Goal: Information Seeking & Learning: Learn about a topic

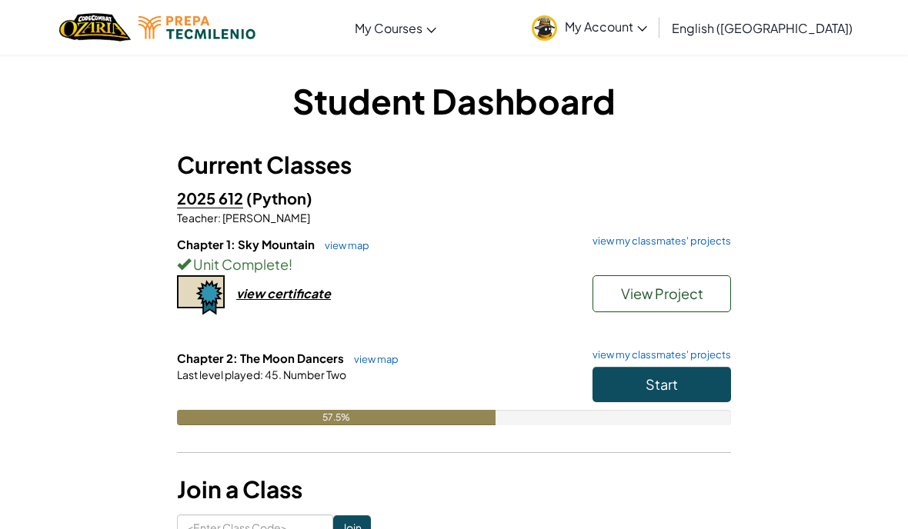
click at [698, 392] on button "Start" at bounding box center [661, 384] width 138 height 35
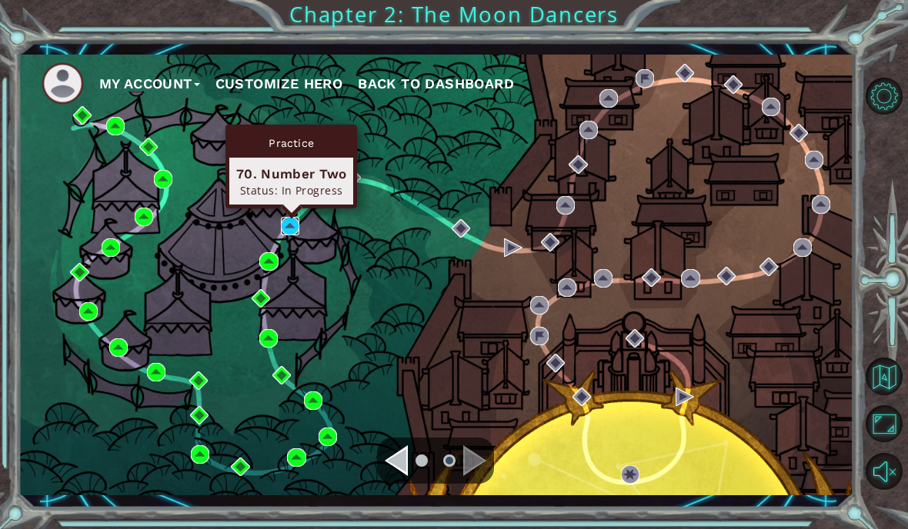
click at [295, 222] on img at bounding box center [290, 226] width 18 height 18
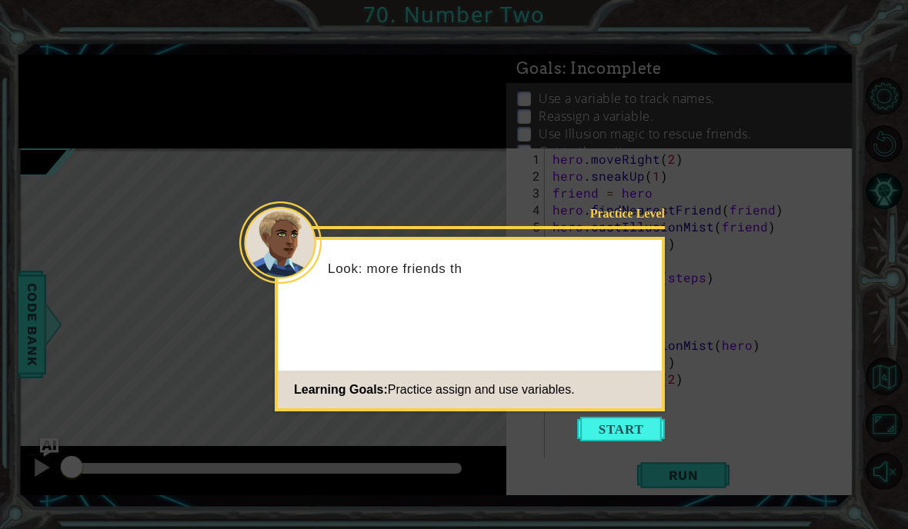
click at [642, 432] on button "Start" at bounding box center [621, 429] width 88 height 25
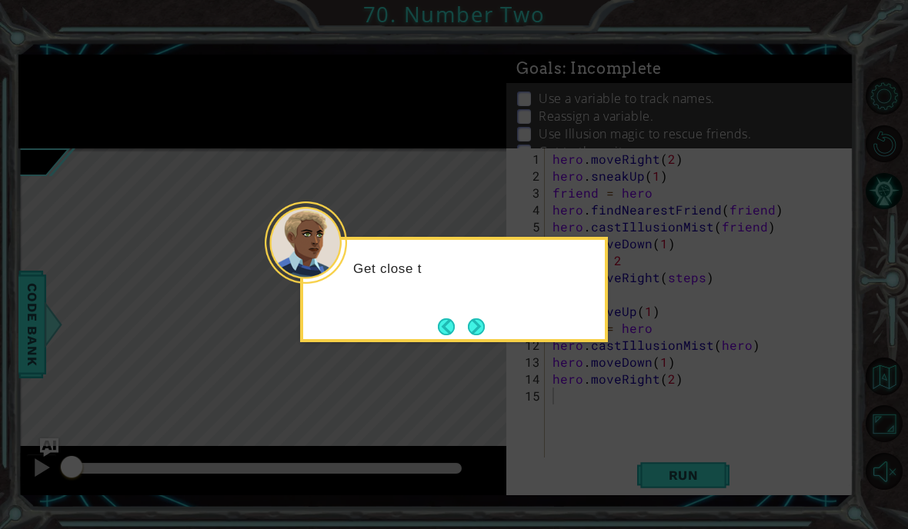
click at [485, 325] on button "Next" at bounding box center [476, 326] width 17 height 17
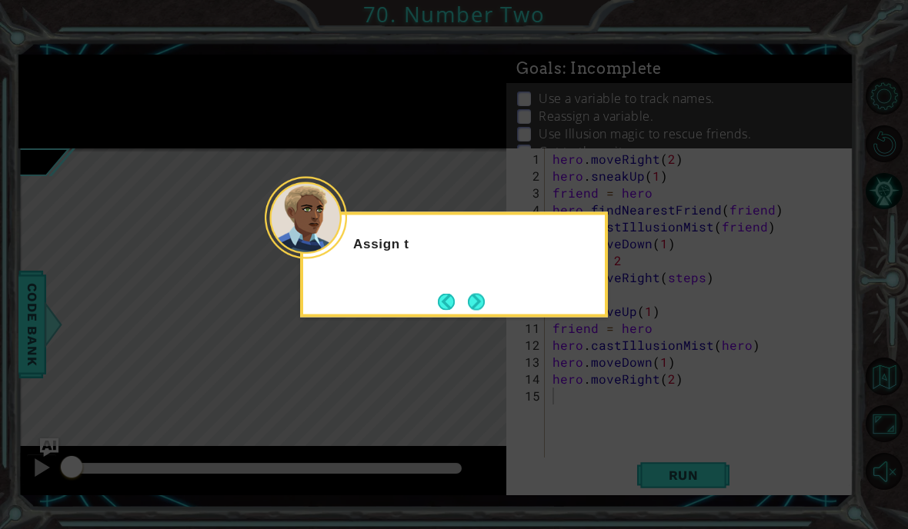
click at [480, 302] on button "Next" at bounding box center [476, 301] width 17 height 17
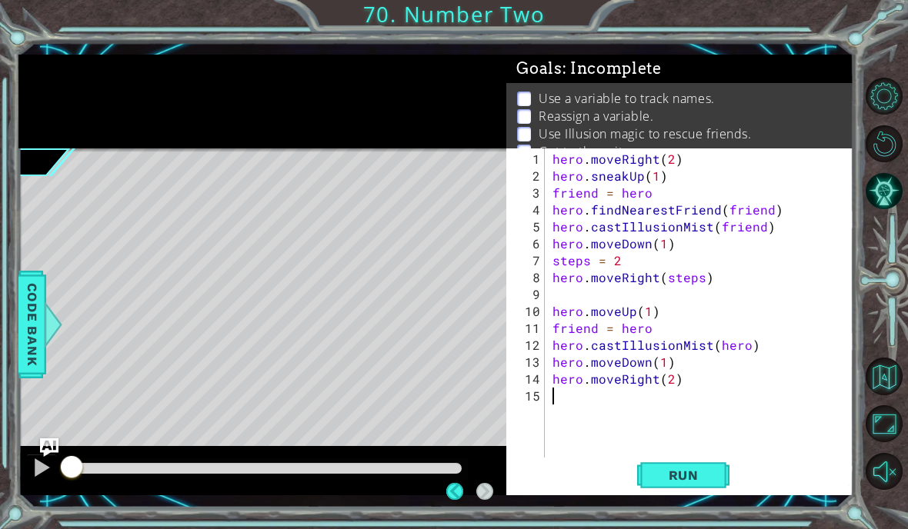
click at [704, 477] on span "Run" at bounding box center [683, 475] width 61 height 15
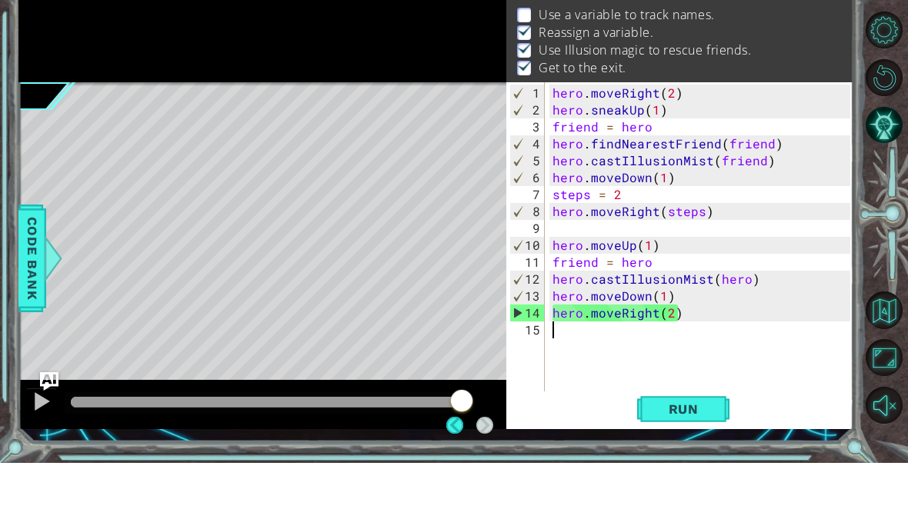
scroll to position [18, 0]
click at [32, 458] on div at bounding box center [42, 468] width 20 height 20
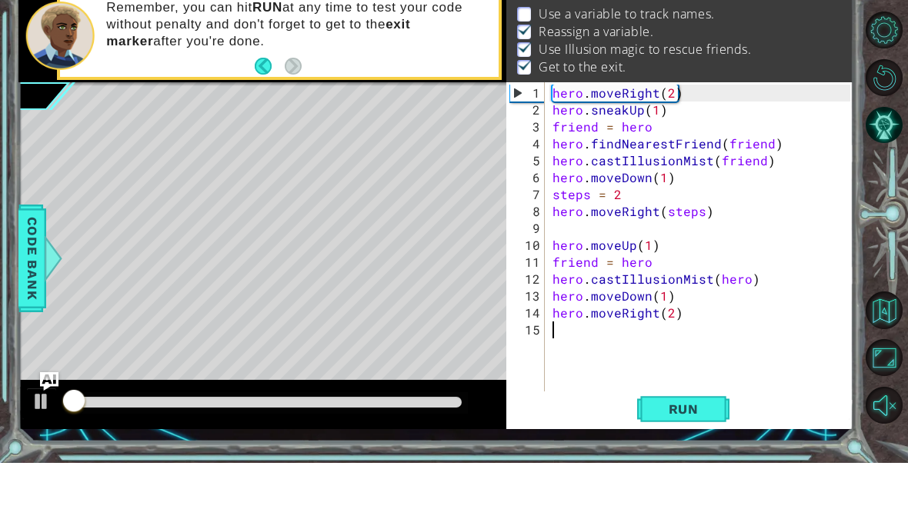
click at [42, 458] on div at bounding box center [42, 468] width 20 height 20
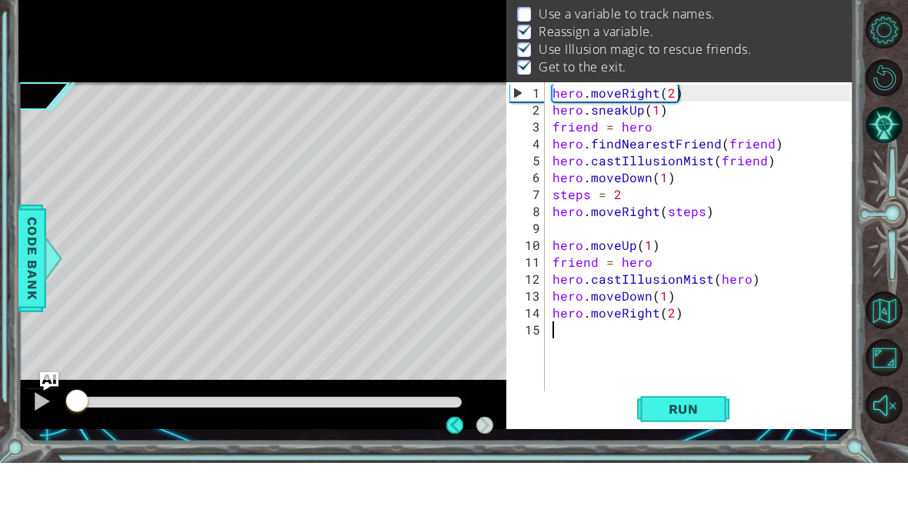
click at [53, 454] on button at bounding box center [41, 470] width 31 height 32
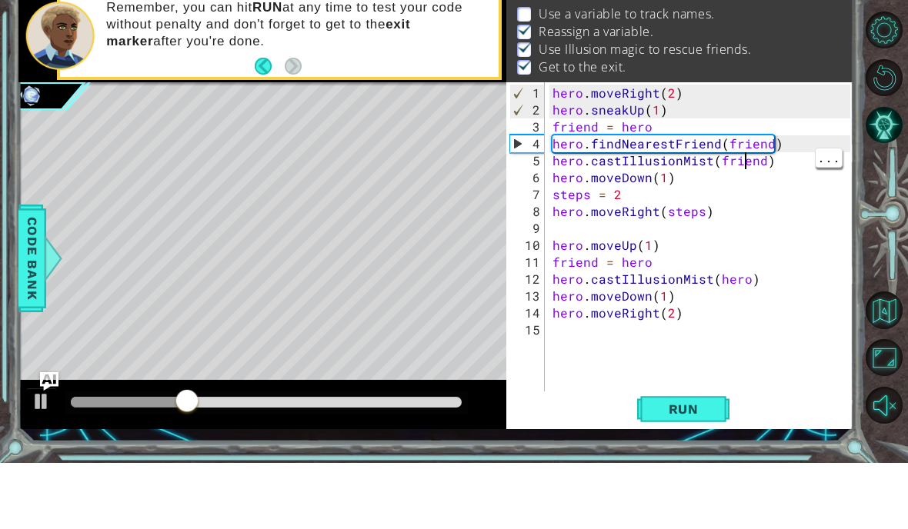
click at [767, 151] on div "hero . moveRight ( 2 ) hero . sneakUp ( 1 ) friend = hero hero . findNearestFri…" at bounding box center [703, 328] width 308 height 355
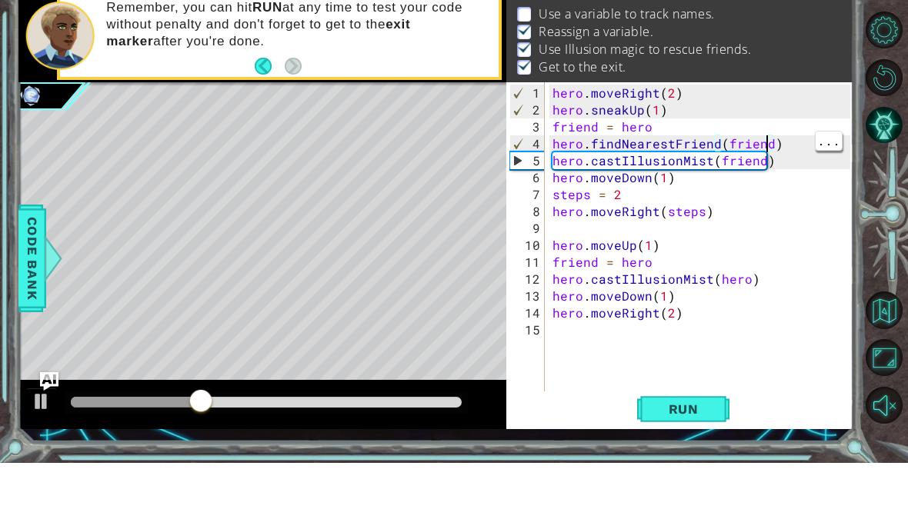
click at [755, 151] on div "hero . moveRight ( 2 ) hero . sneakUp ( 1 ) friend = hero hero . findNearestFri…" at bounding box center [703, 328] width 308 height 355
click at [764, 151] on div "hero . moveRight ( 2 ) hero . sneakUp ( 1 ) friend = hero hero . findNearestFri…" at bounding box center [703, 328] width 308 height 355
click at [768, 151] on div "hero . moveRight ( 2 ) hero . sneakUp ( 1 ) friend = hero hero . findNearestFri…" at bounding box center [703, 328] width 308 height 355
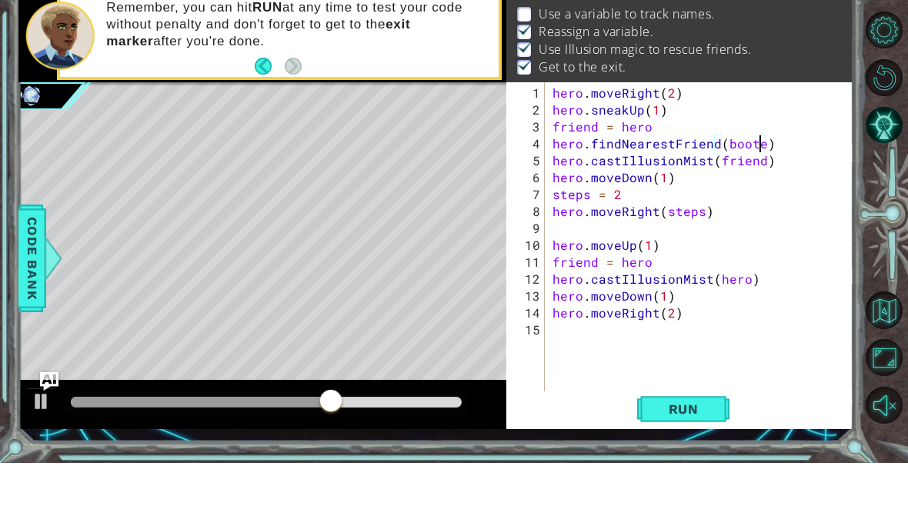
scroll to position [20, 65]
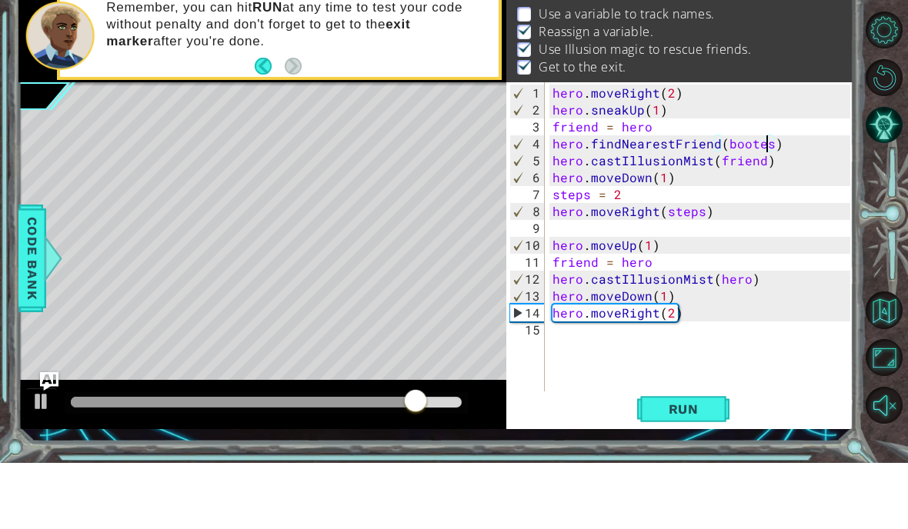
click at [692, 468] on span "Run" at bounding box center [683, 475] width 61 height 15
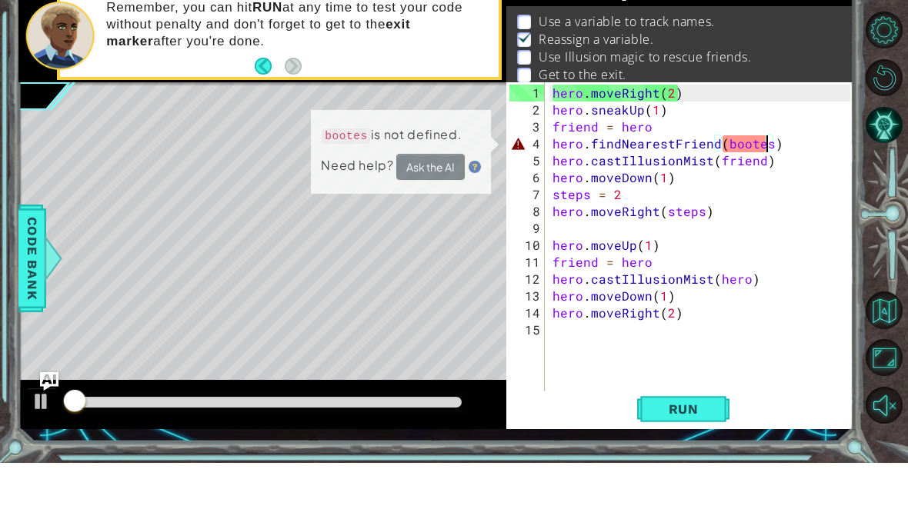
scroll to position [10, 0]
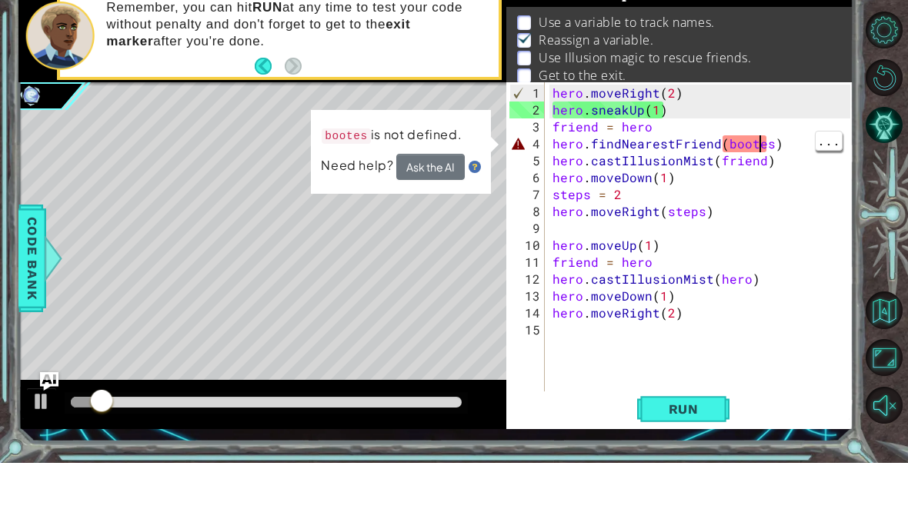
click at [759, 151] on div "hero . moveRight ( 2 ) hero . sneakUp ( 1 ) friend = hero hero . findNearestFri…" at bounding box center [703, 328] width 308 height 355
click at [765, 151] on div "hero . moveRight ( 2 ) hero . sneakUp ( 1 ) friend = hero hero . findNearestFri…" at bounding box center [703, 328] width 308 height 355
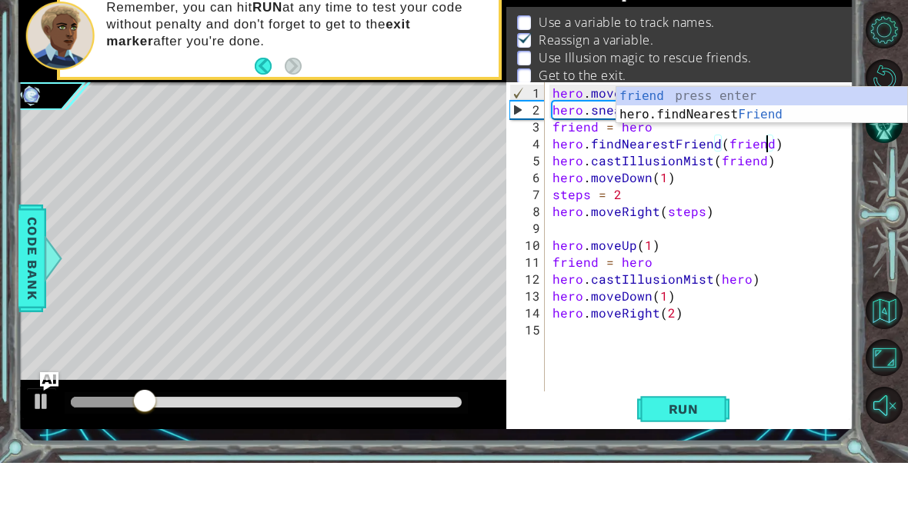
click at [682, 458] on button "Run" at bounding box center [683, 475] width 92 height 35
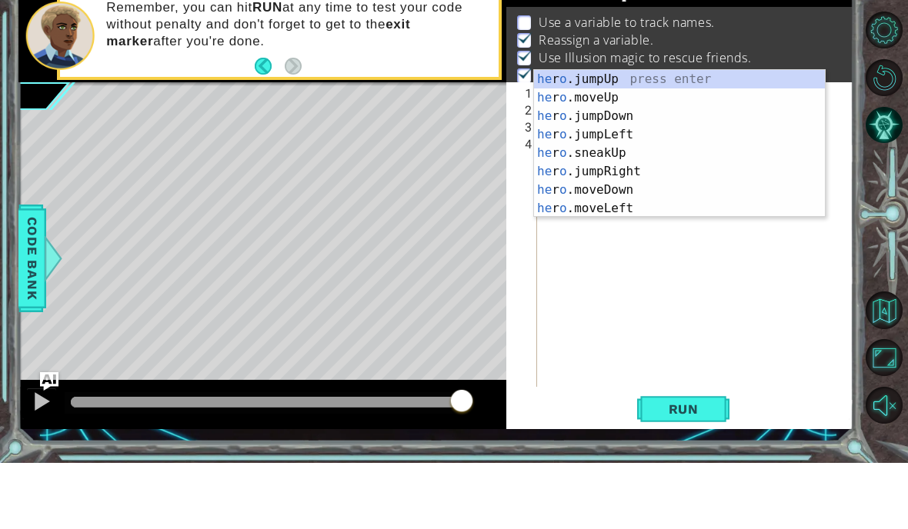
scroll to position [148, 0]
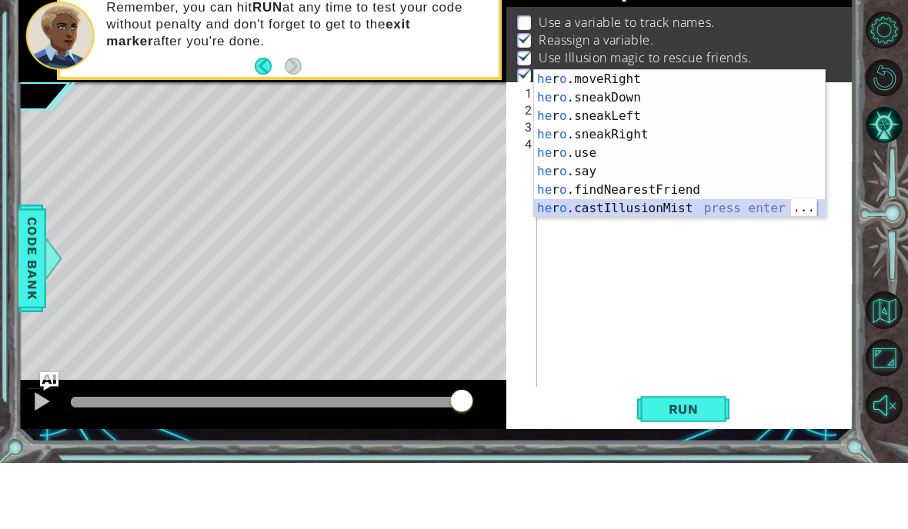
click at [736, 215] on div "he r o .moveRight press enter he r o .sneakDown press enter he r o .sneakLeft p…" at bounding box center [679, 228] width 291 height 185
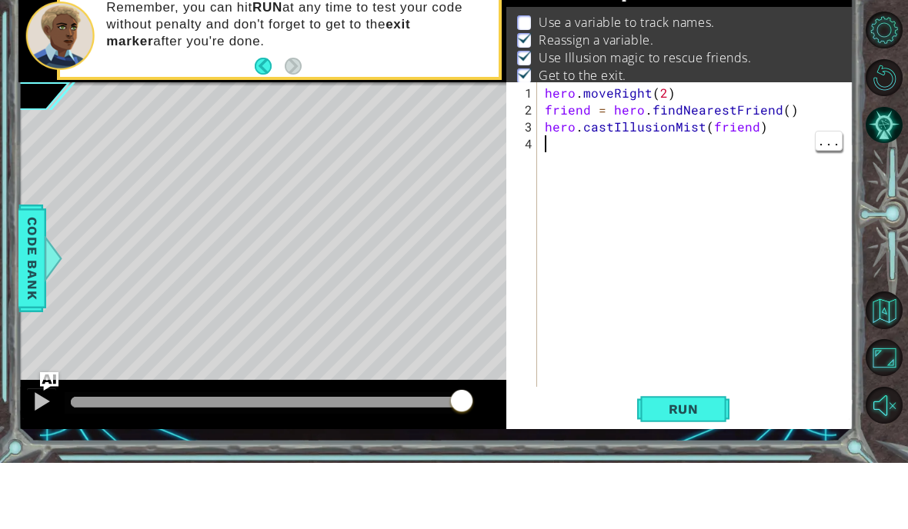
click at [770, 156] on div "hero . moveRight ( 2 ) friend = hero . findNearestFriend ( ) hero . castIllusio…" at bounding box center [700, 320] width 316 height 339
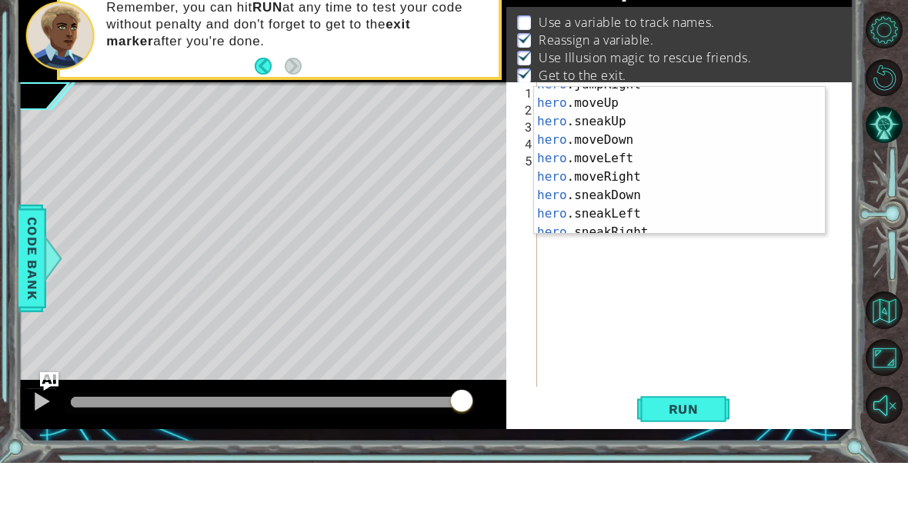
scroll to position [68, 0]
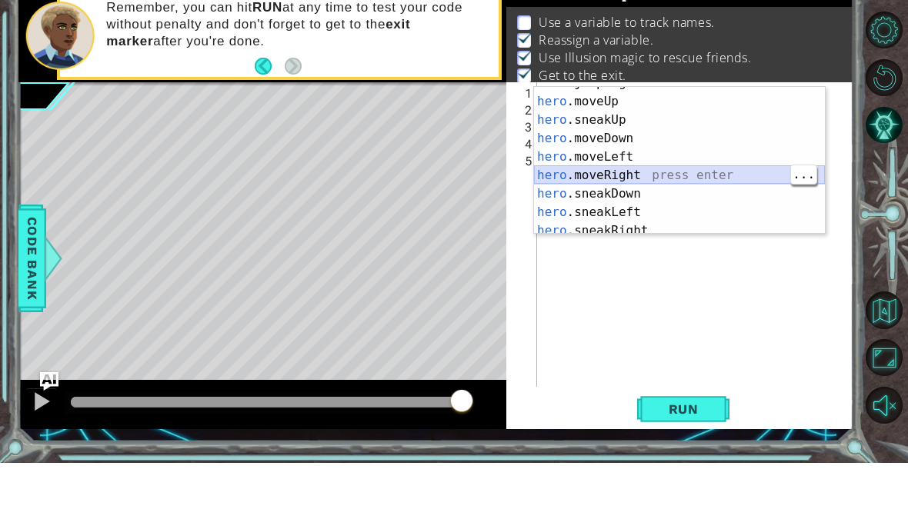
click at [737, 175] on div "hero .jumpRight press enter hero .moveUp press enter hero .sneakUp press enter …" at bounding box center [679, 232] width 291 height 185
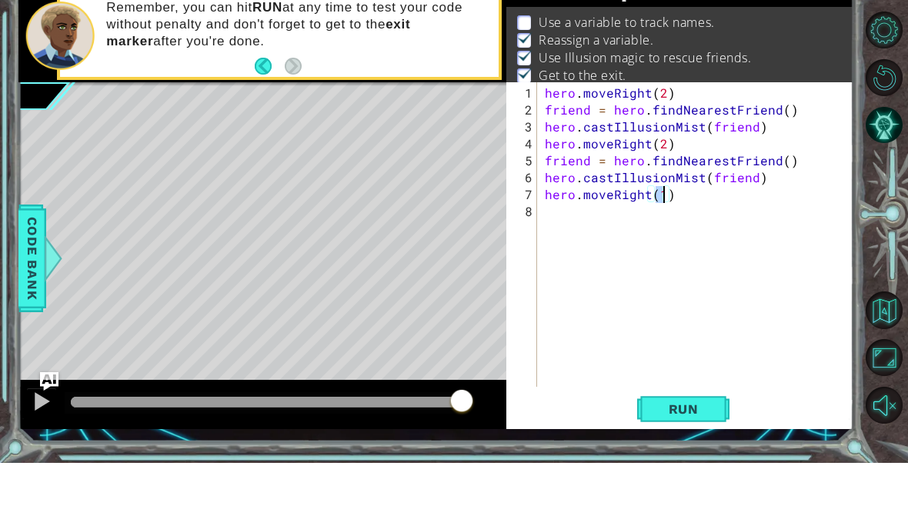
scroll to position [0, 0]
click at [687, 468] on span "Run" at bounding box center [683, 475] width 61 height 15
type textarea "abcde fg"
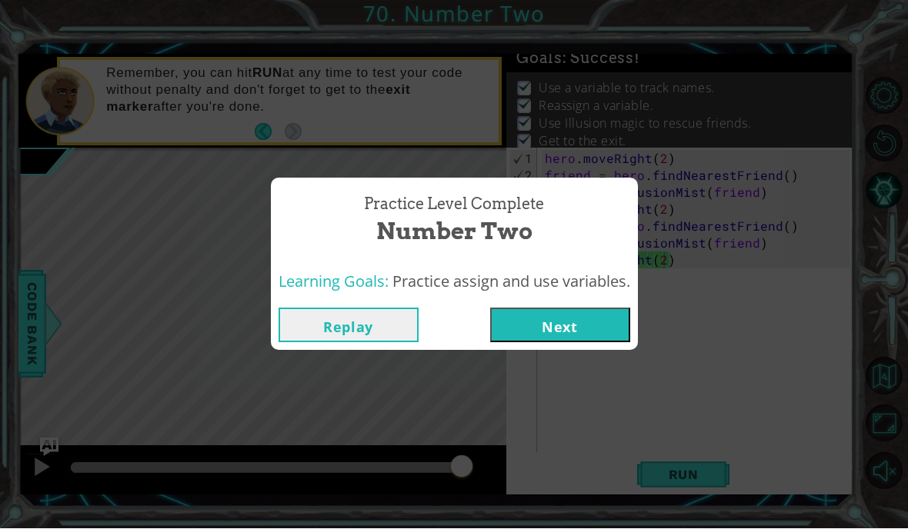
click at [582, 319] on button "Next" at bounding box center [560, 325] width 140 height 35
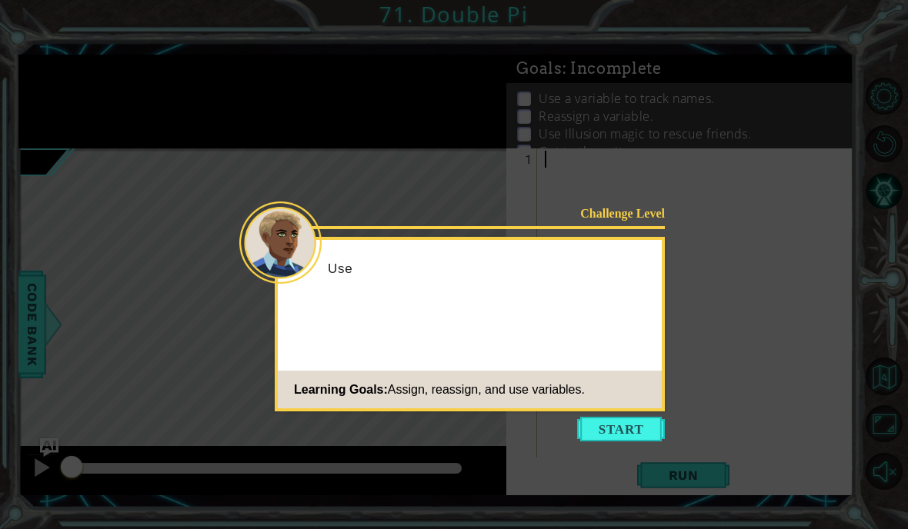
scroll to position [65, 0]
click at [602, 417] on button "Start" at bounding box center [621, 429] width 88 height 25
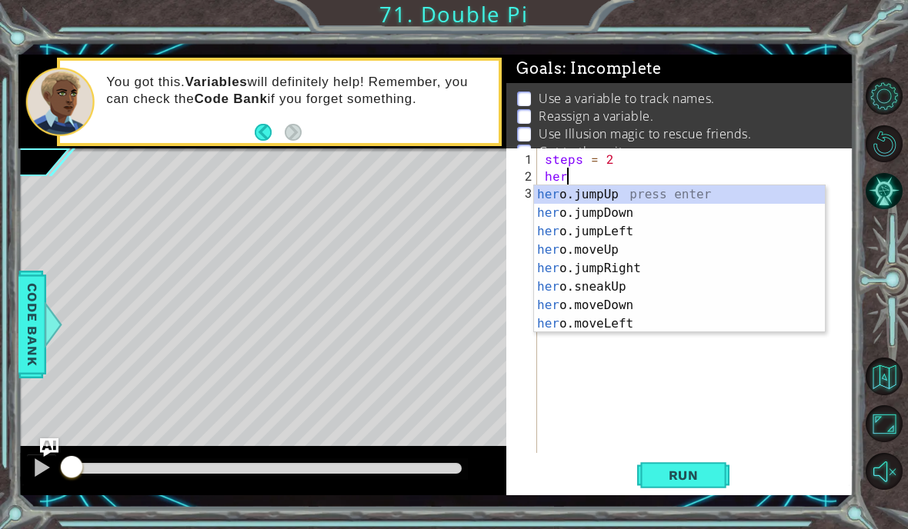
scroll to position [20, 49]
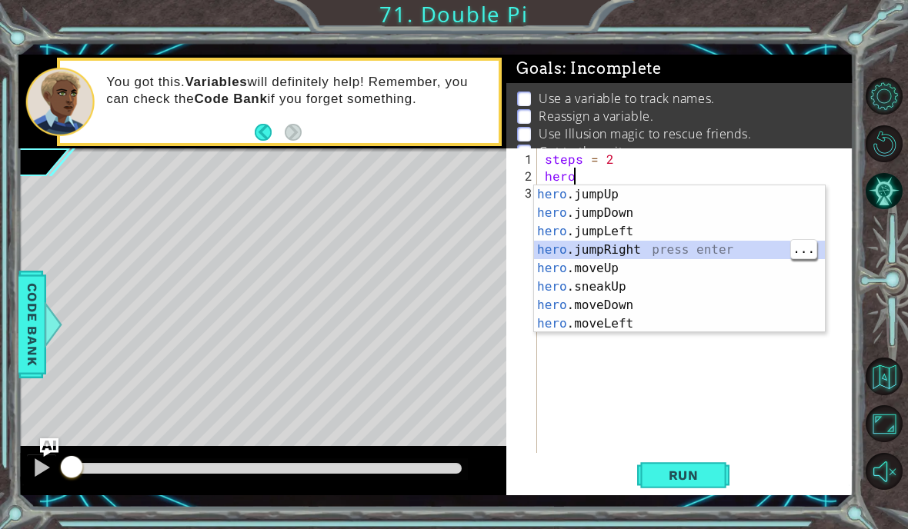
click at [724, 265] on div "hero .jumpUp press enter hero .jumpDown press enter hero .jumpLeft press enter …" at bounding box center [679, 277] width 291 height 185
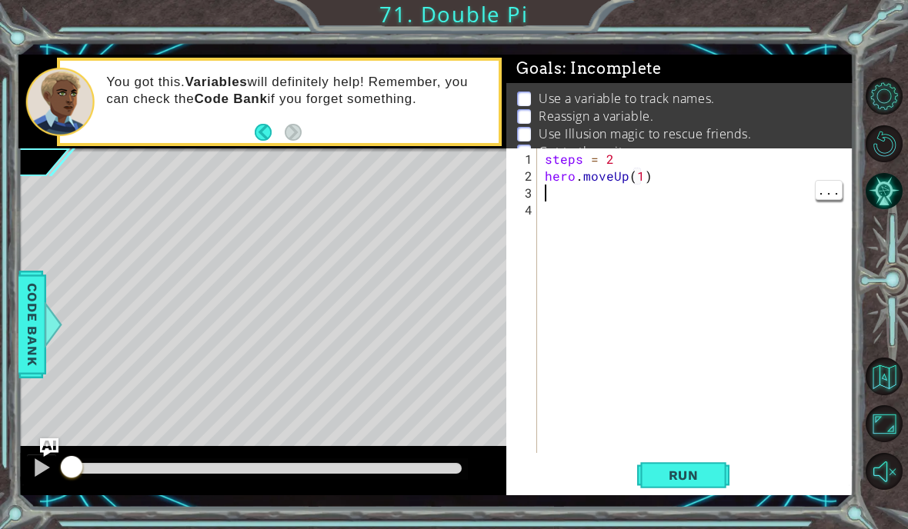
click at [641, 172] on div "steps = 2 hero . moveUp ( 1 )" at bounding box center [700, 320] width 316 height 339
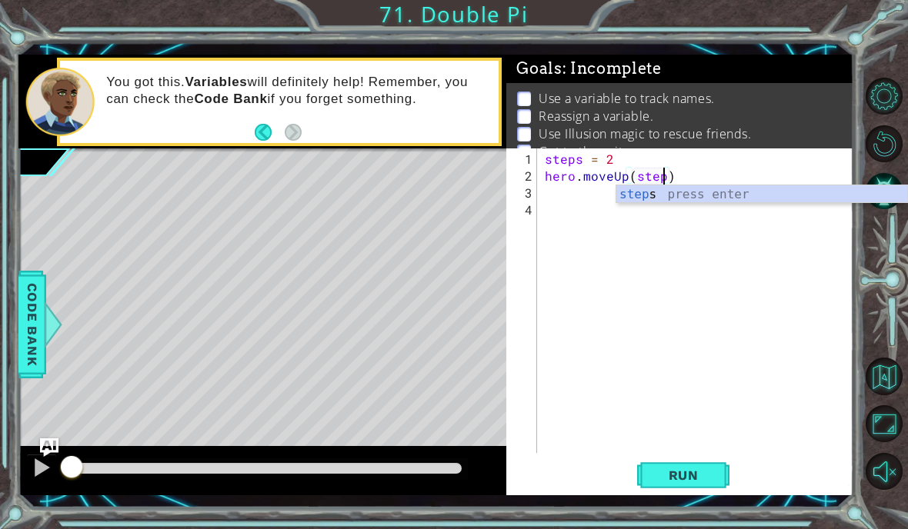
scroll to position [20, 57]
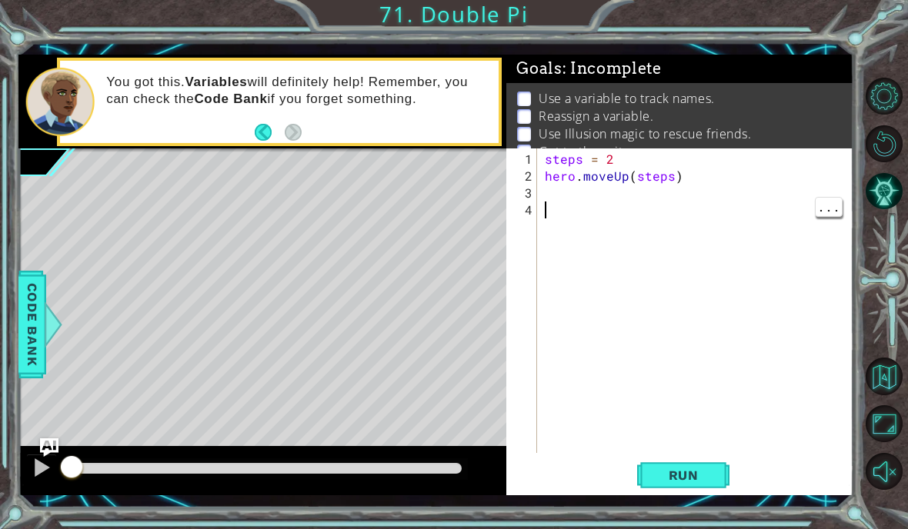
click at [738, 207] on div "steps = 2 hero . moveUp ( steps )" at bounding box center [700, 320] width 316 height 339
click at [731, 192] on div "steps = 2 hero . moveUp ( steps )" at bounding box center [700, 320] width 316 height 339
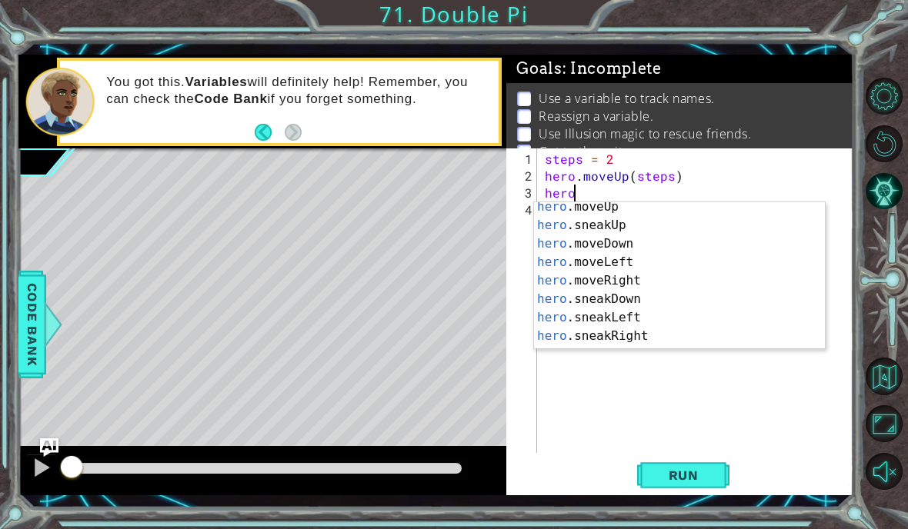
scroll to position [78, 0]
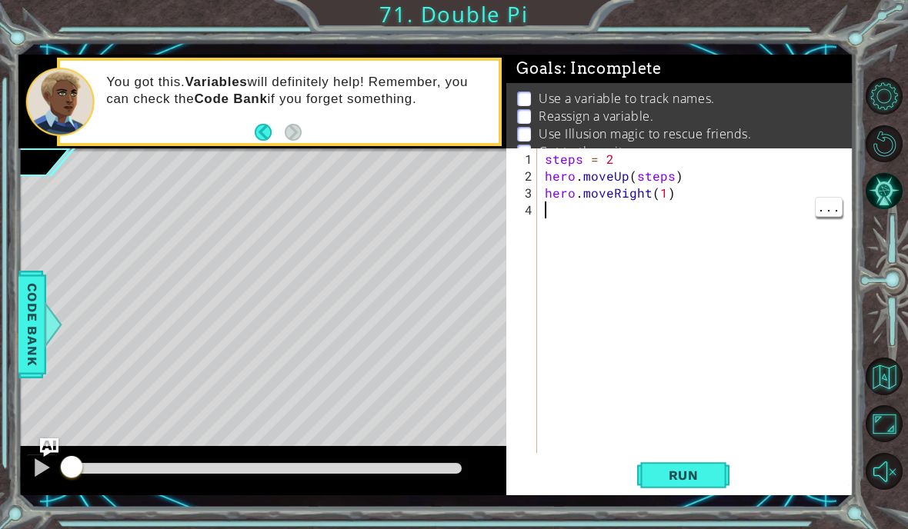
click at [702, 225] on div "steps = 2 hero . moveUp ( steps ) hero . moveRight ( 1 )" at bounding box center [700, 320] width 316 height 339
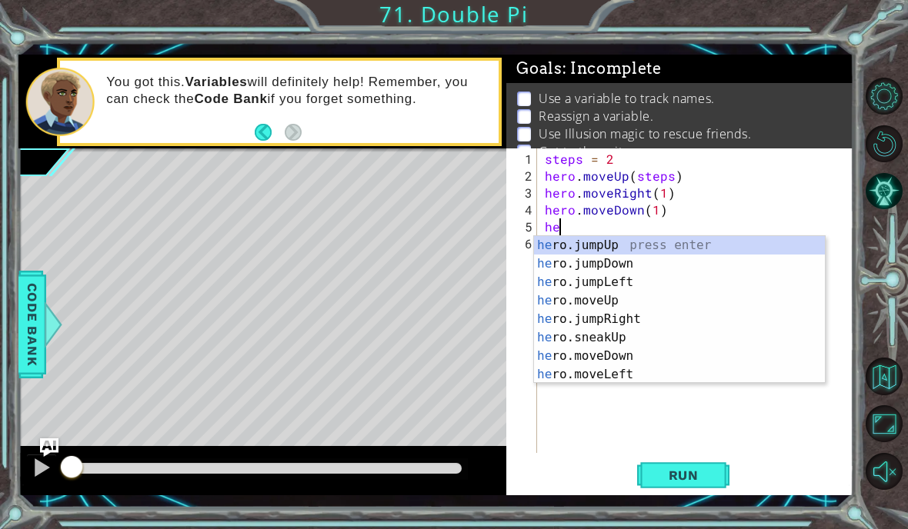
scroll to position [148, 0]
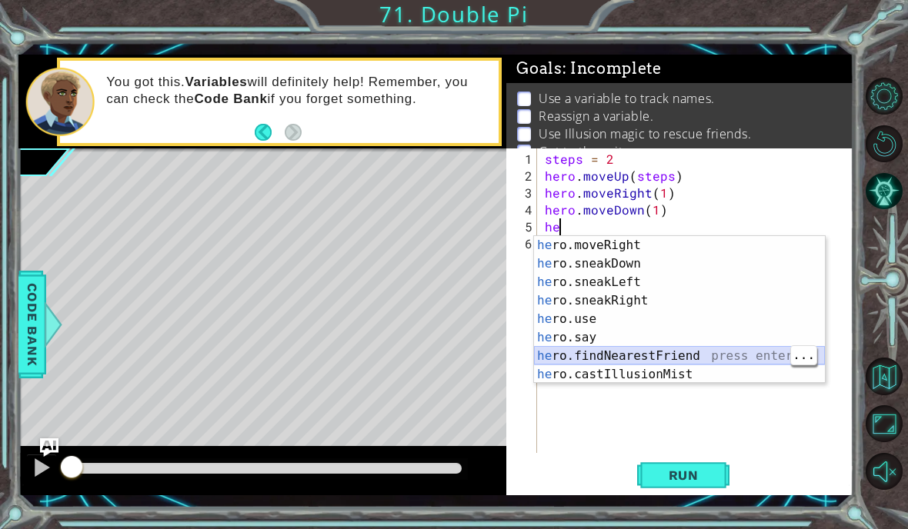
click at [716, 354] on div "he ro.moveRight press enter he ro.sneakDown press enter he ro.sneakLeft press e…" at bounding box center [679, 328] width 291 height 185
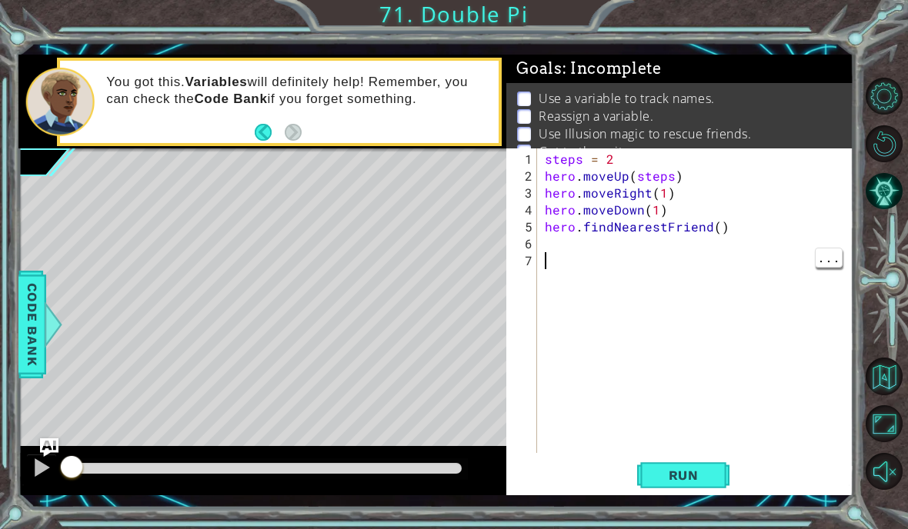
click at [719, 227] on div "steps = 2 hero . moveUp ( steps ) hero . moveRight ( 1 ) hero . moveDown ( 1 ) …" at bounding box center [700, 320] width 316 height 339
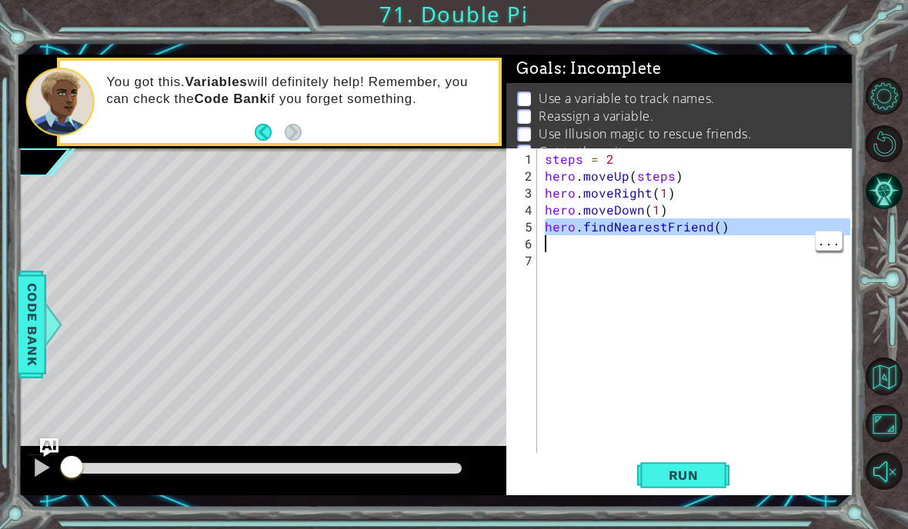
click at [734, 230] on div "steps = 2 hero . moveUp ( steps ) hero . moveRight ( 1 ) hero . moveDown ( 1 ) …" at bounding box center [700, 320] width 316 height 339
click at [714, 228] on div "steps = 2 hero . moveUp ( steps ) hero . moveRight ( 1 ) hero . moveDown ( 1 ) …" at bounding box center [700, 320] width 316 height 339
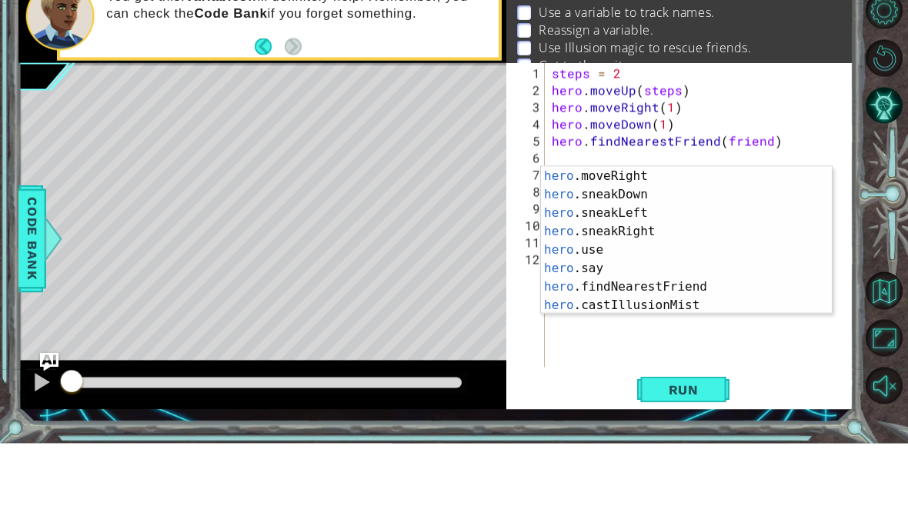
scroll to position [166, 0]
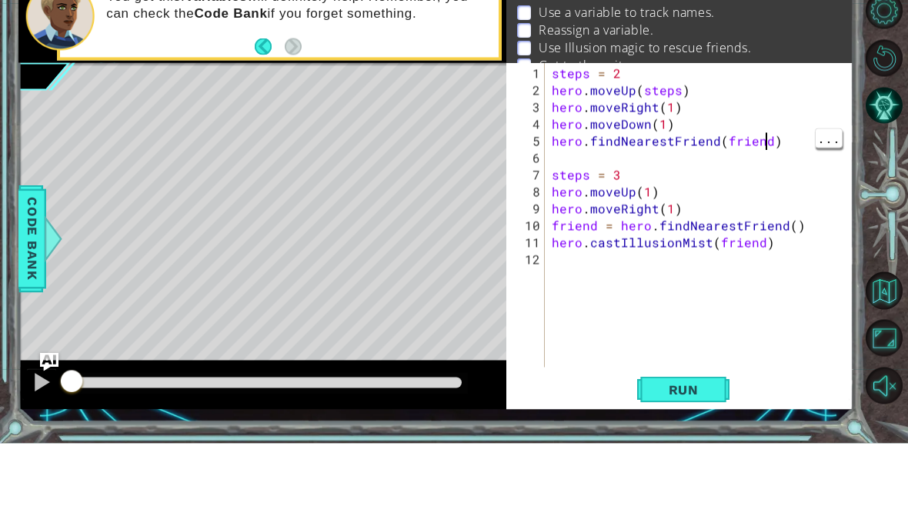
click at [767, 151] on div "steps = 2 hero . moveUp ( steps ) hero . moveRight ( 1 ) hero . moveDown ( 1 ) …" at bounding box center [703, 320] width 309 height 339
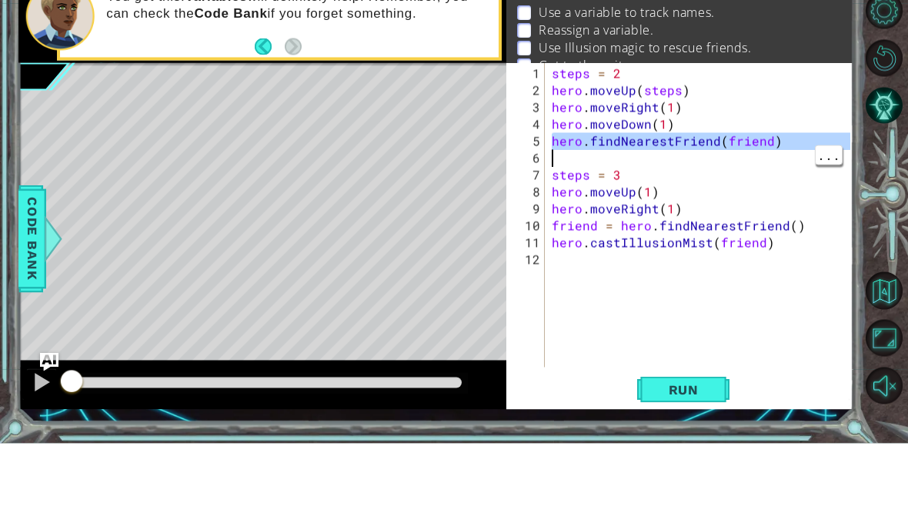
click at [759, 151] on div "steps = 2 hero . moveUp ( steps ) hero . moveRight ( 1 ) hero . moveDown ( 1 ) …" at bounding box center [703, 320] width 309 height 339
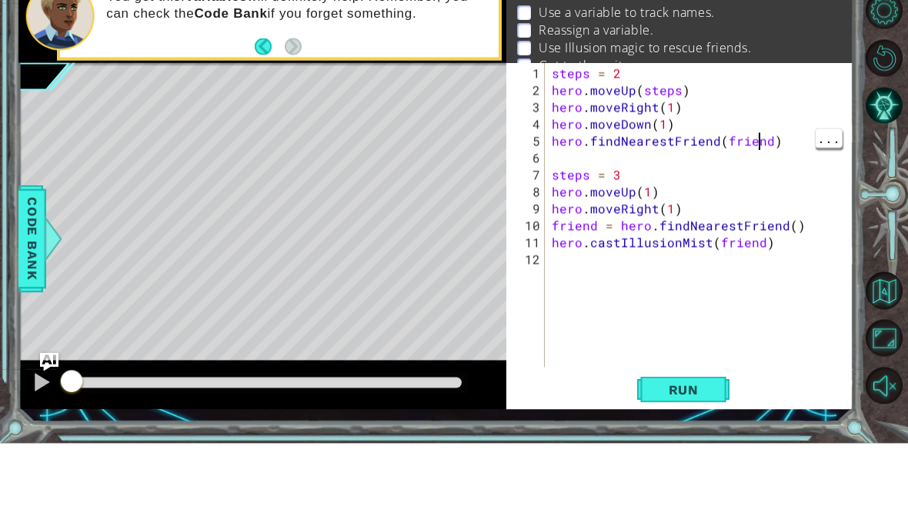
click at [762, 151] on div "steps = 2 hero . moveUp ( steps ) hero . moveRight ( 1 ) hero . moveDown ( 1 ) …" at bounding box center [703, 320] width 309 height 339
click at [755, 262] on div "steps = 2 hero . moveUp ( steps ) hero . moveRight ( 1 ) hero . moveDown ( 1 ) …" at bounding box center [703, 320] width 309 height 339
click at [666, 151] on div "steps = 2 hero . moveUp ( steps ) hero . moveRight ( 1 ) hero . moveDown ( 1 ) …" at bounding box center [703, 320] width 309 height 339
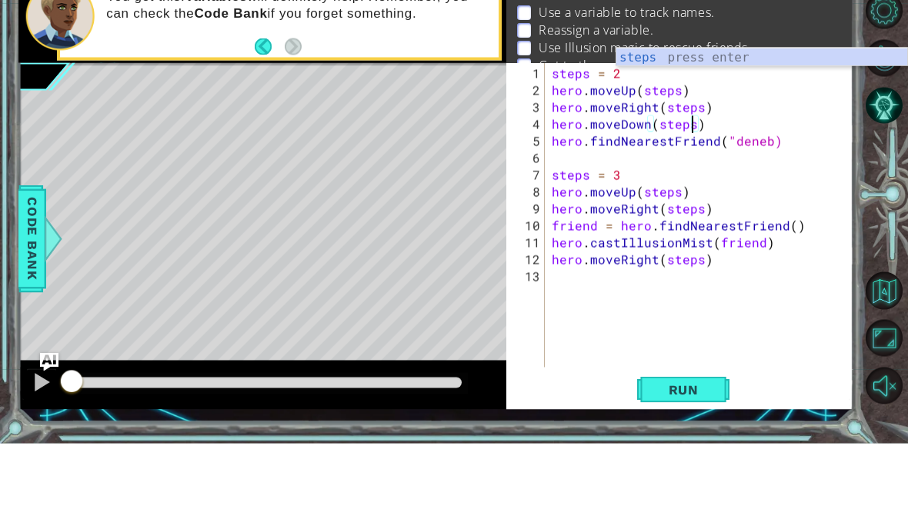
click at [691, 458] on button "Run" at bounding box center [683, 475] width 92 height 35
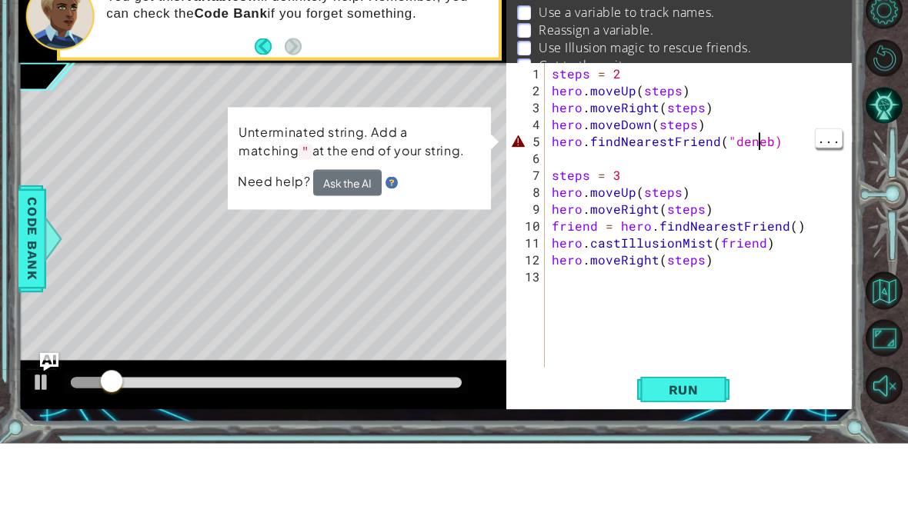
click at [761, 151] on div "steps = 2 hero . moveUp ( steps ) hero . moveRight ( steps ) hero . moveDown ( …" at bounding box center [703, 320] width 309 height 339
click at [773, 151] on div "steps = 2 hero . moveUp ( steps ) hero . moveRight ( steps ) hero . moveDown ( …" at bounding box center [703, 320] width 309 height 339
click at [758, 151] on div "steps = 2 hero . moveUp ( steps ) hero . moveRight ( steps ) hero . moveDown ( …" at bounding box center [703, 320] width 309 height 339
click at [767, 151] on div "steps = 2 hero . moveUp ( steps ) hero . moveRight ( steps ) hero . moveDown ( …" at bounding box center [703, 320] width 309 height 339
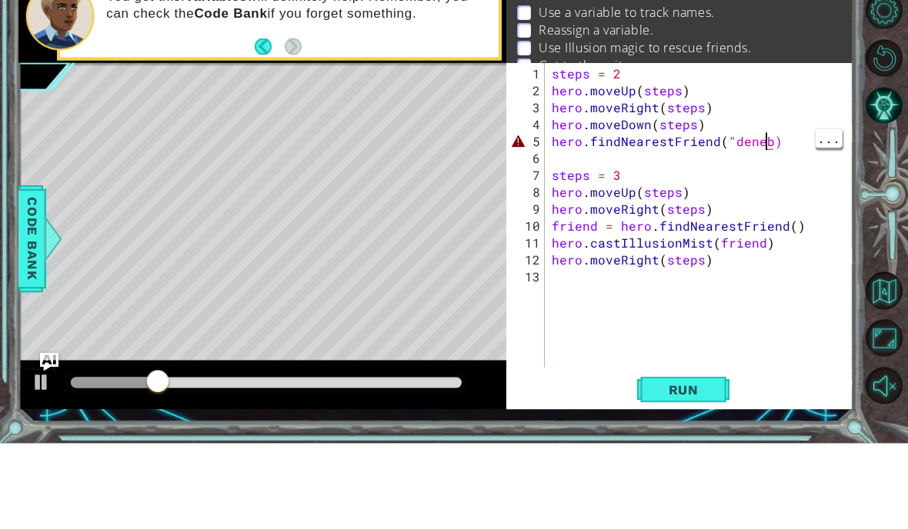
scroll to position [20, 28]
click at [705, 468] on span "Run" at bounding box center [683, 475] width 61 height 15
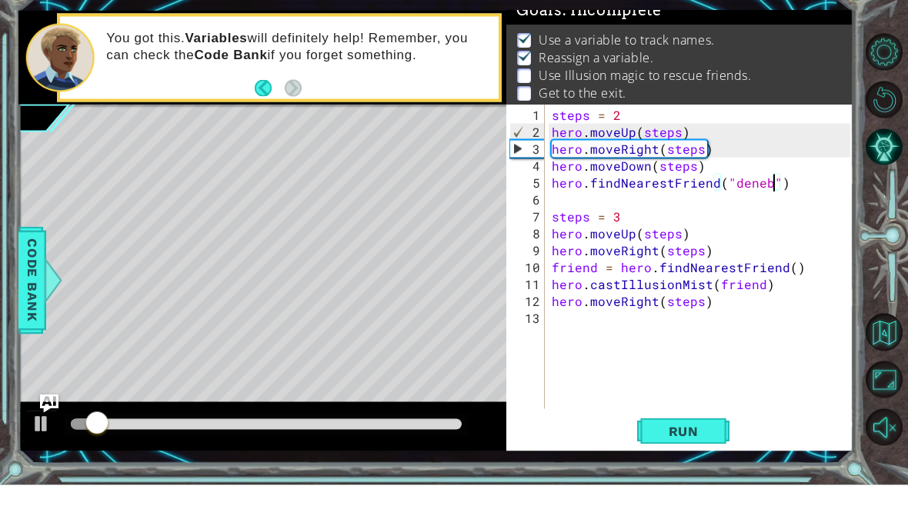
scroll to position [13, 0]
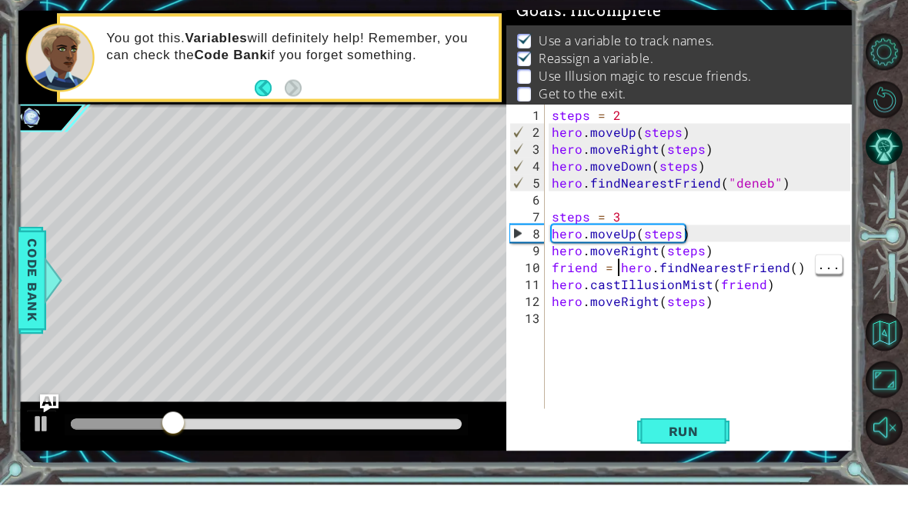
click at [619, 275] on div "steps = 2 hero . moveUp ( steps ) hero . moveRight ( steps ) hero . moveDown ( …" at bounding box center [703, 320] width 309 height 339
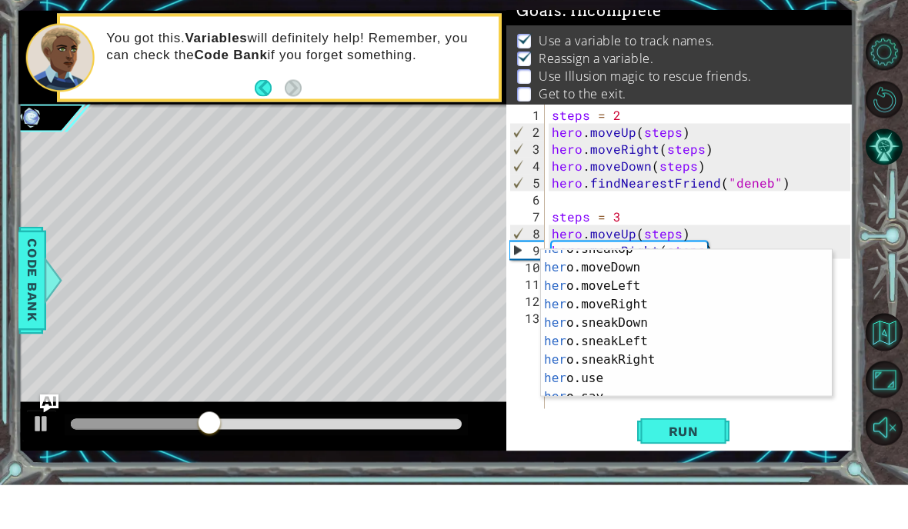
scroll to position [166, 0]
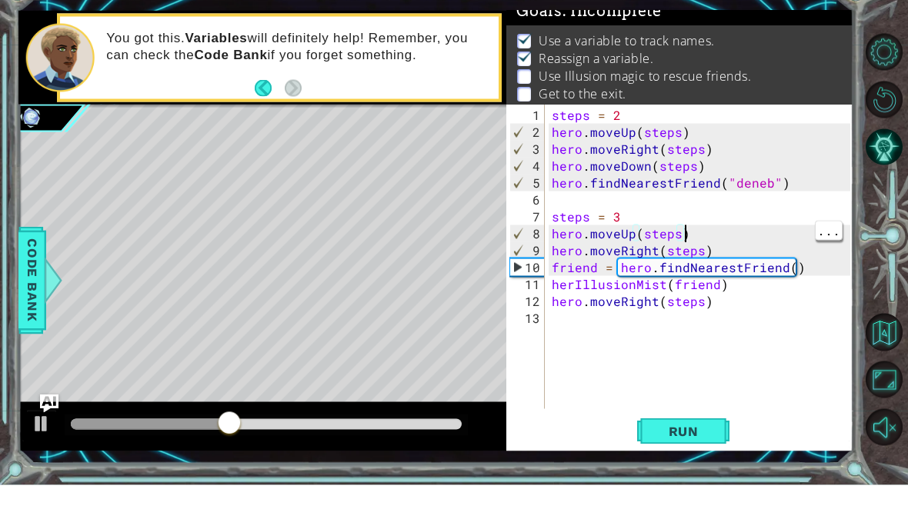
click at [583, 286] on div "steps = 2 hero . moveUp ( steps ) hero . moveRight ( steps ) hero . moveDown ( …" at bounding box center [703, 320] width 309 height 339
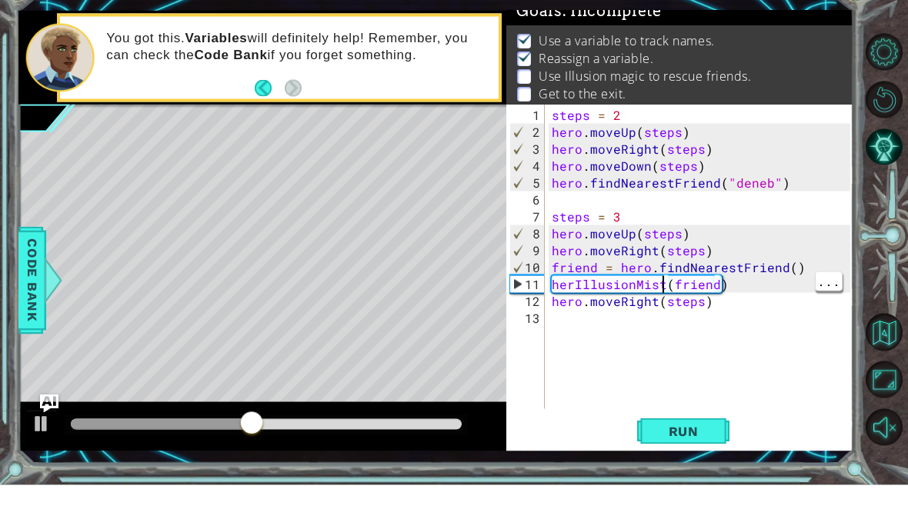
click at [662, 288] on div "steps = 2 hero . moveUp ( steps ) hero . moveRight ( steps ) hero . moveDown ( …" at bounding box center [703, 320] width 309 height 339
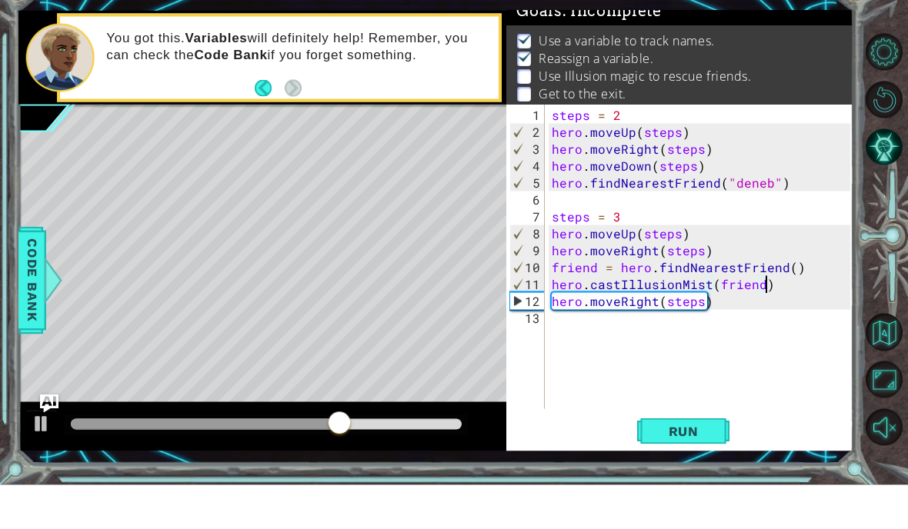
click at [690, 458] on button "Run" at bounding box center [683, 475] width 92 height 35
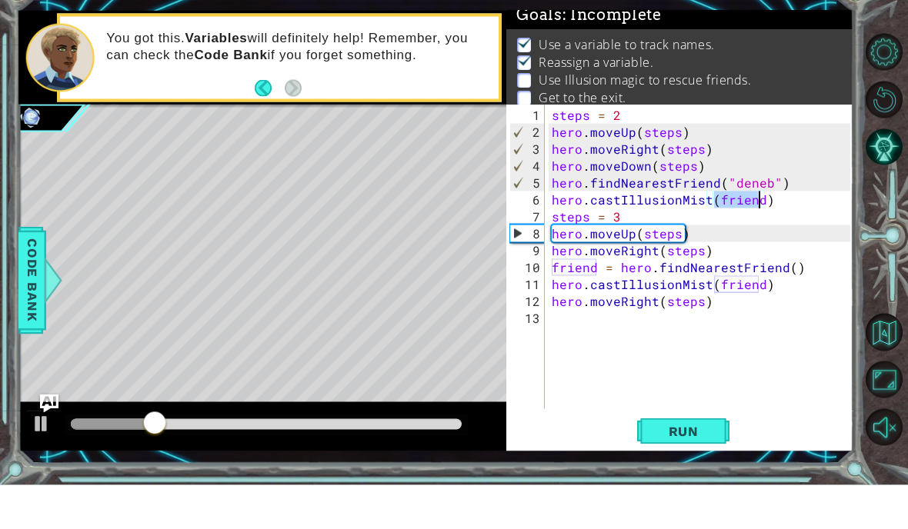
click at [711, 468] on span "Run" at bounding box center [683, 475] width 61 height 15
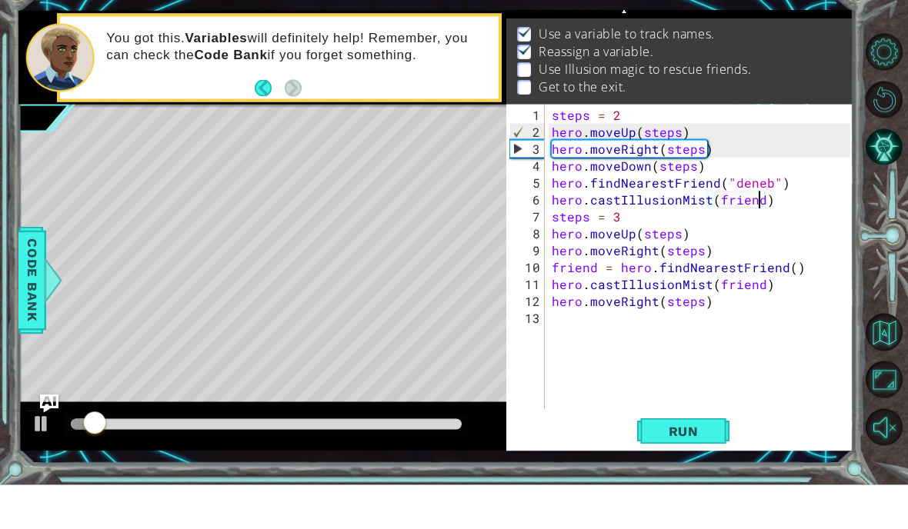
scroll to position [20, 0]
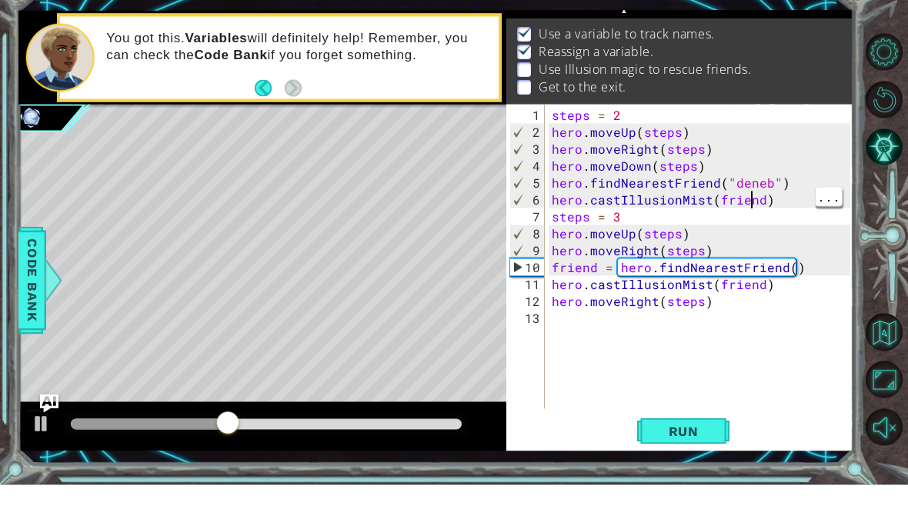
click at [750, 198] on div "steps = 2 hero . moveUp ( steps ) hero . moveRight ( steps ) hero . moveDown ( …" at bounding box center [703, 320] width 309 height 339
click at [673, 438] on div at bounding box center [699, 445] width 316 height 15
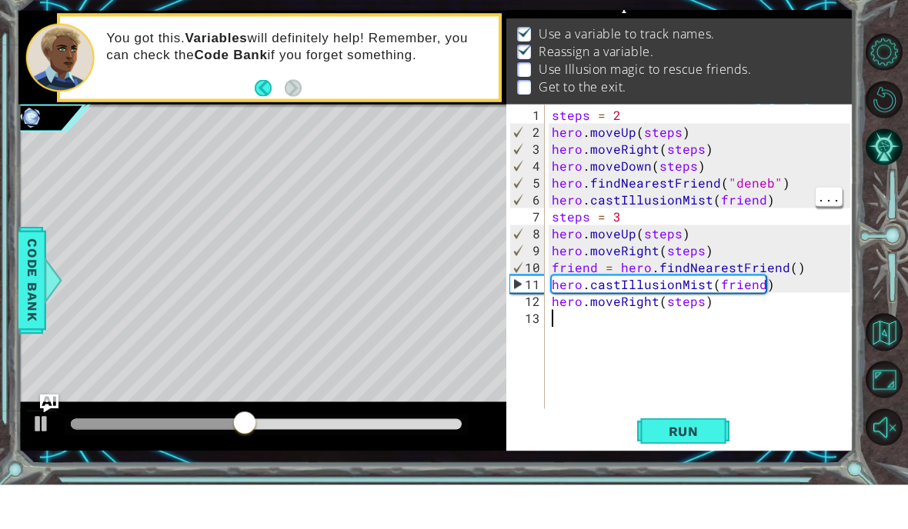
click at [677, 458] on button "Run" at bounding box center [683, 475] width 92 height 35
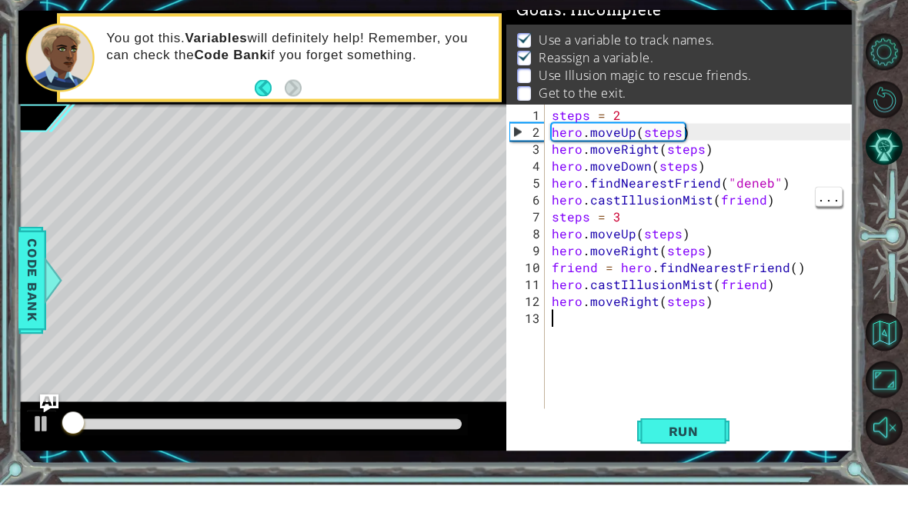
scroll to position [10, 0]
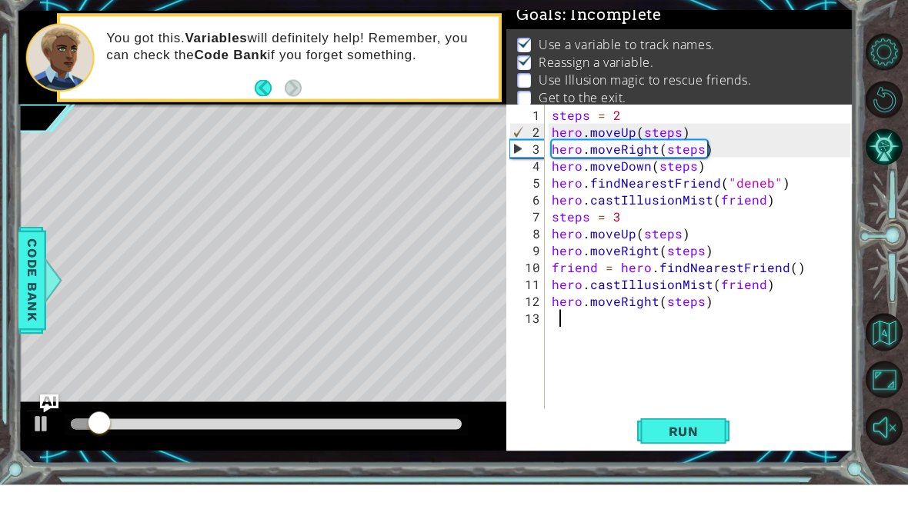
click at [35, 458] on div at bounding box center [42, 468] width 20 height 20
click at [36, 458] on div at bounding box center [42, 468] width 20 height 20
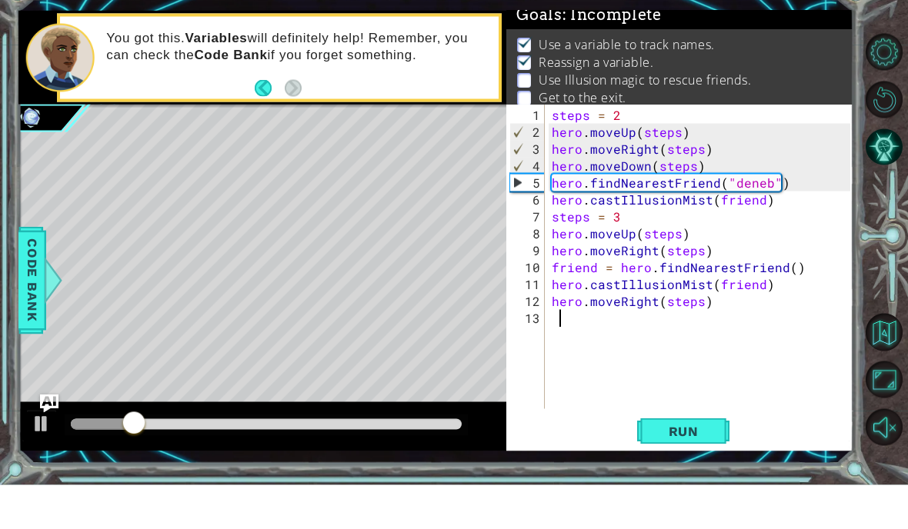
click at [33, 458] on div at bounding box center [42, 468] width 20 height 20
click at [38, 458] on div at bounding box center [42, 468] width 20 height 20
click at [41, 458] on div at bounding box center [42, 468] width 20 height 20
click at [34, 458] on div at bounding box center [42, 468] width 20 height 20
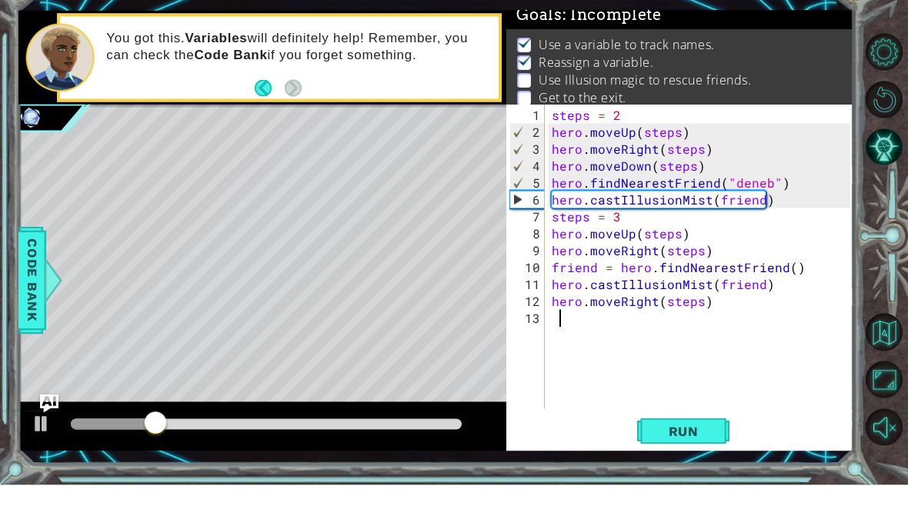
click at [37, 458] on div at bounding box center [42, 468] width 20 height 20
click at [759, 203] on div "steps = 2 hero . moveUp ( steps ) hero . moveRight ( steps ) hero . moveDown ( …" at bounding box center [703, 320] width 309 height 339
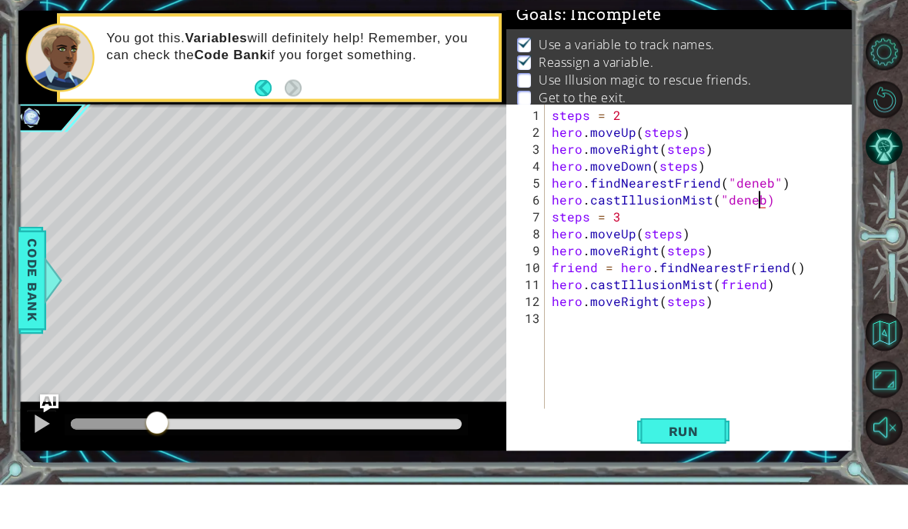
scroll to position [20, 35]
click at [692, 468] on span "Run" at bounding box center [683, 475] width 61 height 15
type textarea "abcde fg"
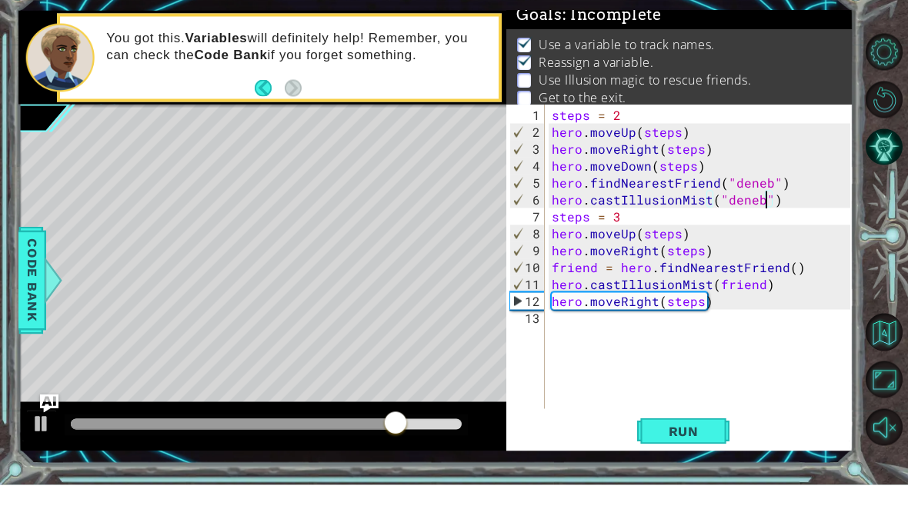
scroll to position [65, 0]
